Goal: Task Accomplishment & Management: Use online tool/utility

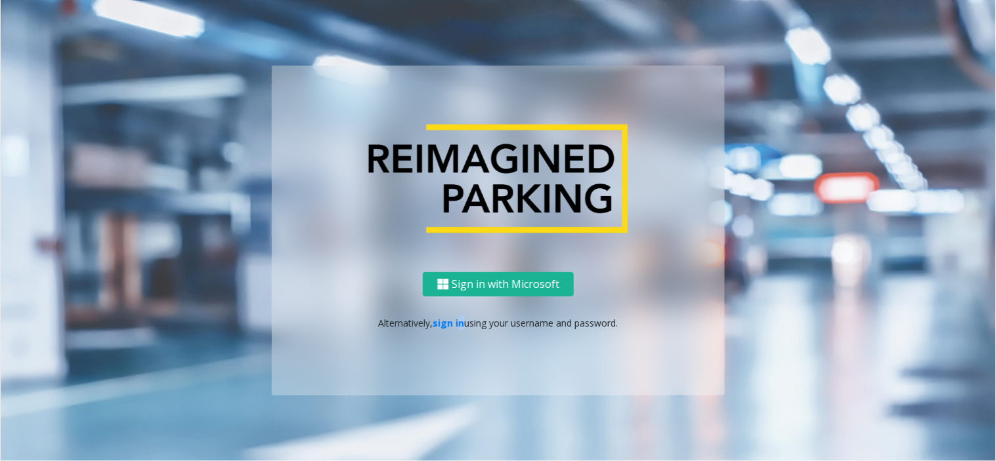
click at [456, 329] on p "Alternatively, sign in using your username and password." at bounding box center [498, 323] width 427 height 14
click at [442, 324] on link "sign in" at bounding box center [449, 323] width 32 height 12
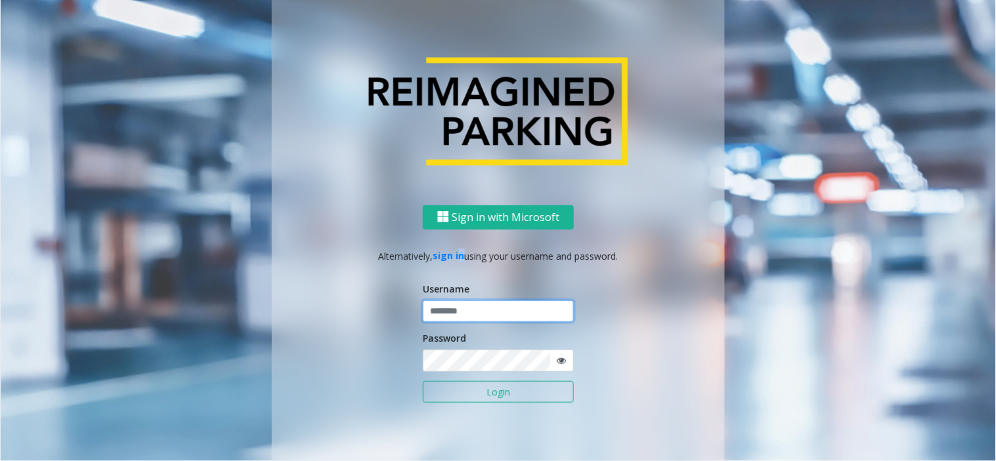
type input "**********"
click at [448, 391] on button "Login" at bounding box center [498, 392] width 151 height 22
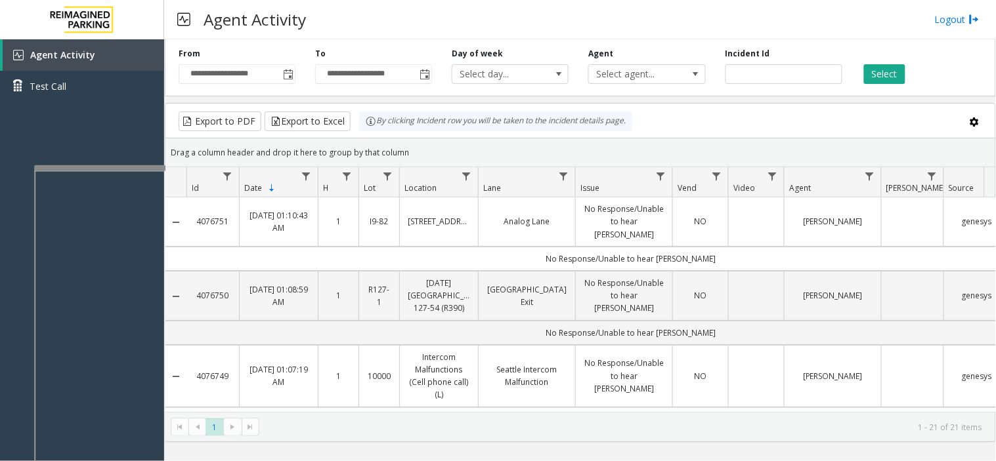
click at [127, 169] on div at bounding box center [99, 167] width 131 height 5
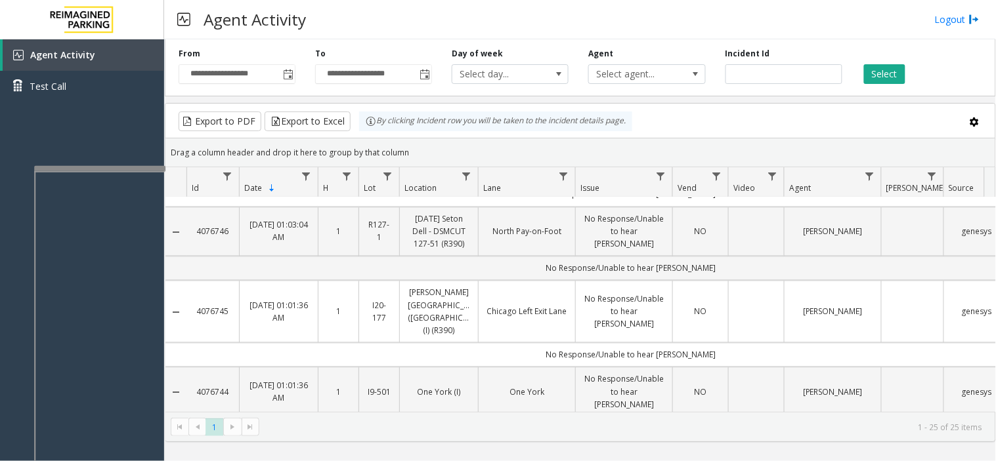
drag, startPoint x: 0, startPoint y: 0, endPoint x: 178, endPoint y: 89, distance: 198.7
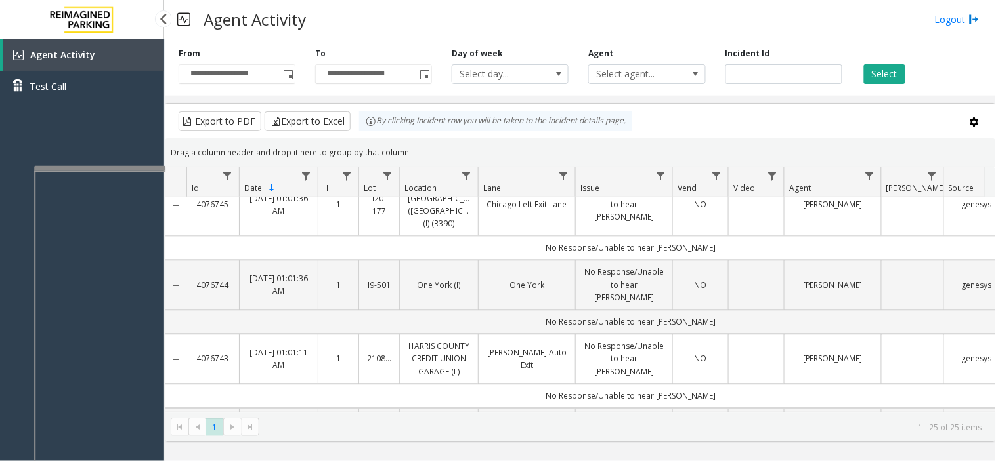
scroll to position [875, 0]
